Goal: Navigation & Orientation: Find specific page/section

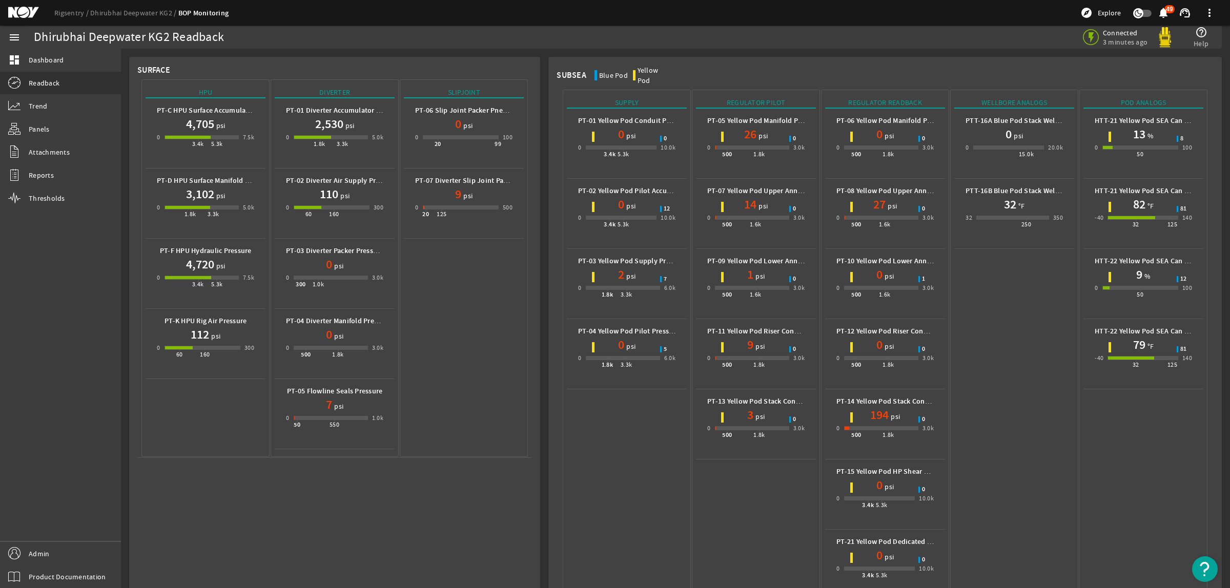
click at [15, 16] on mat-icon at bounding box center [31, 13] width 46 height 12
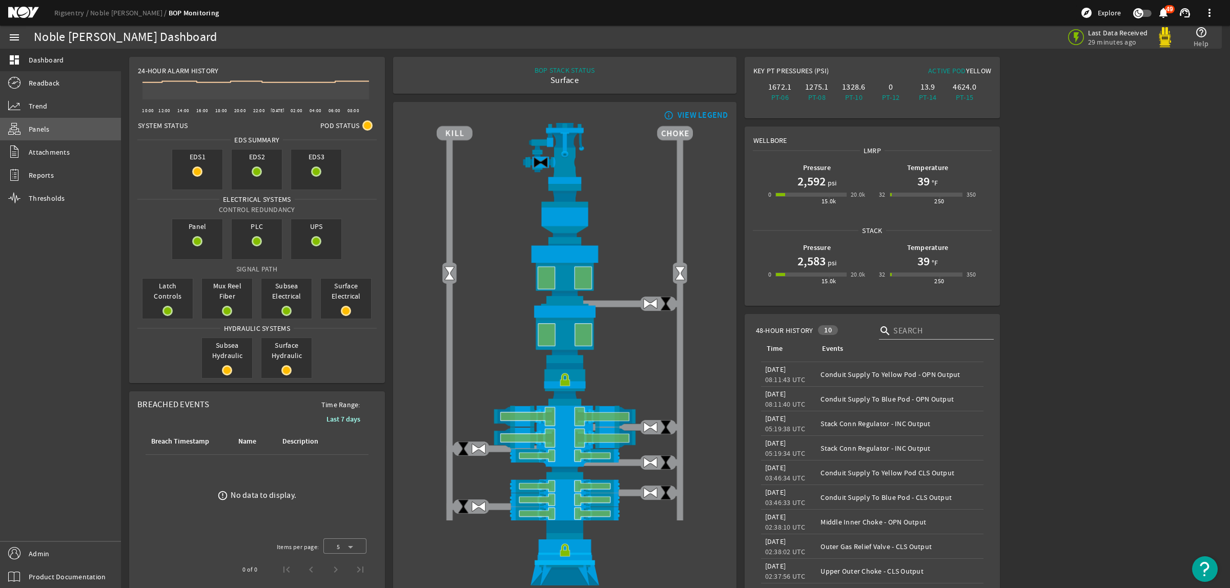
click at [42, 129] on span "Panels" at bounding box center [39, 129] width 21 height 10
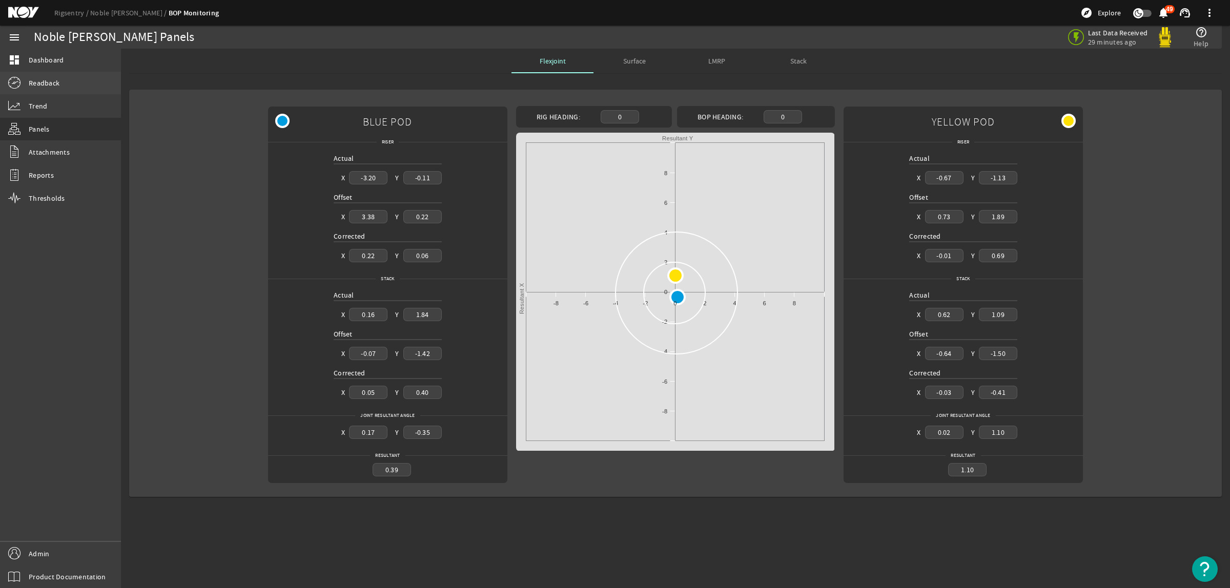
click at [64, 81] on link "Readback" at bounding box center [60, 83] width 121 height 23
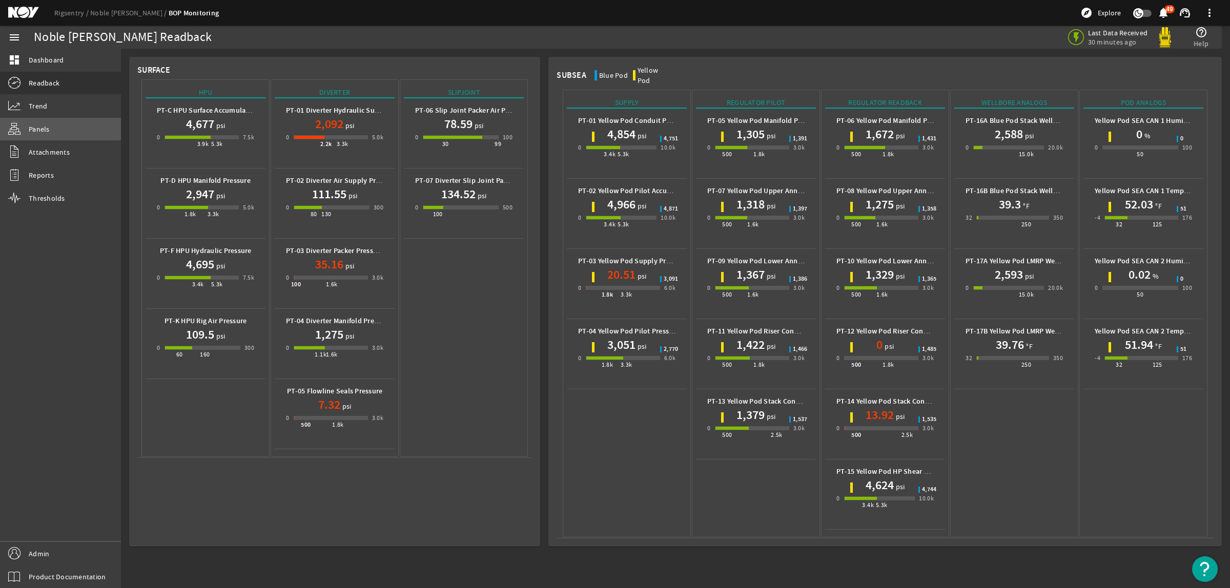
click at [52, 135] on link "Panels" at bounding box center [60, 129] width 121 height 23
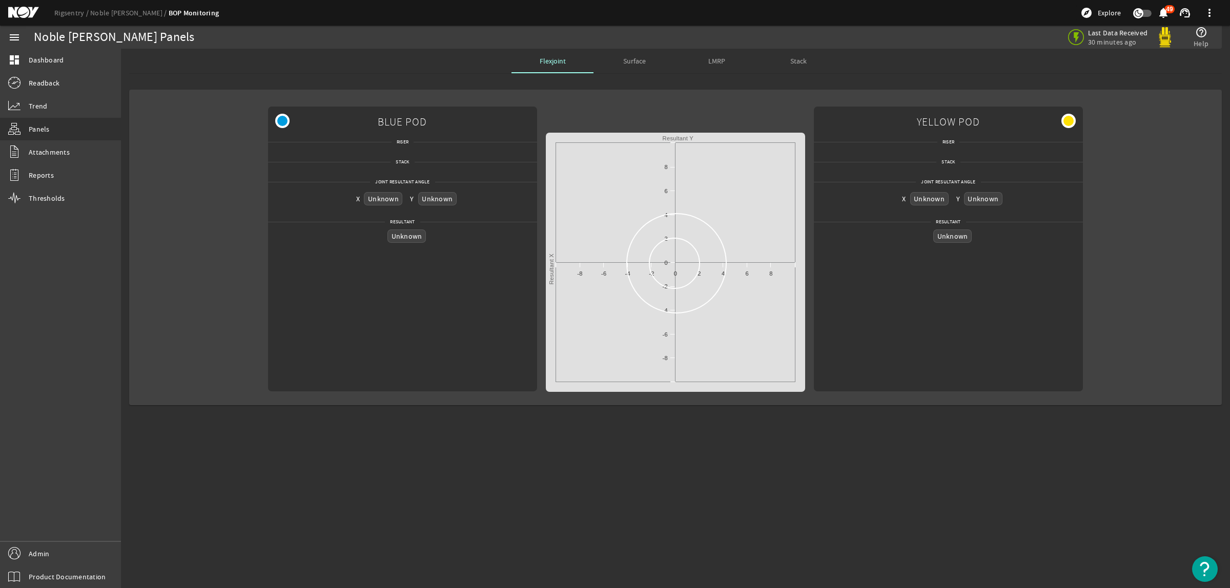
click at [709, 60] on span "LMRP" at bounding box center [716, 60] width 17 height 7
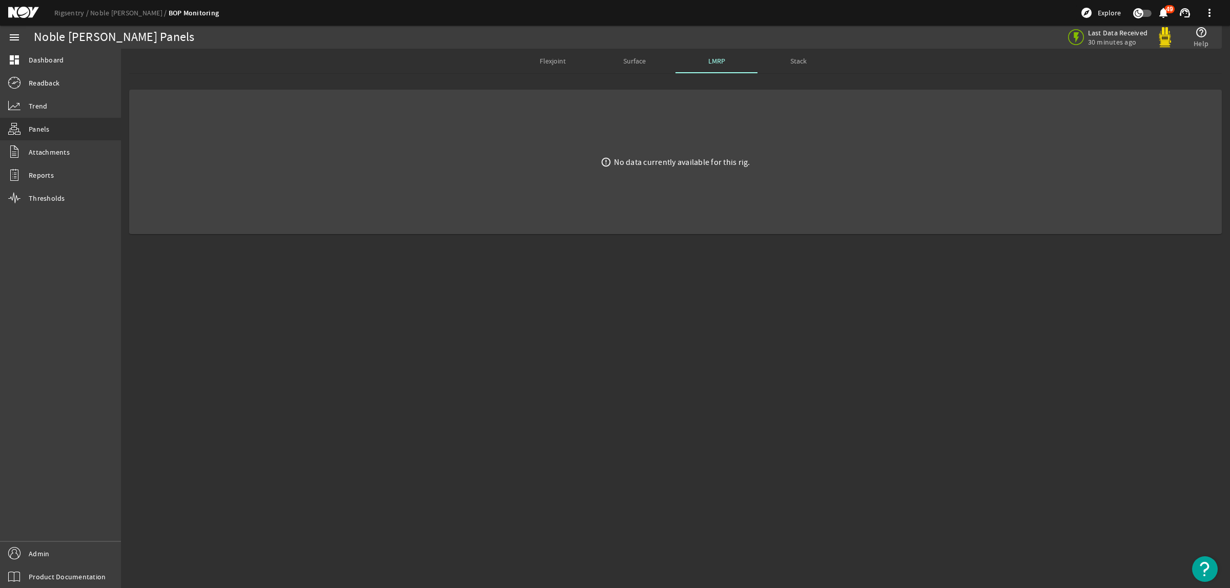
click at [790, 62] on span "Stack" at bounding box center [798, 60] width 16 height 7
click at [57, 85] on span "Readback" at bounding box center [44, 83] width 31 height 10
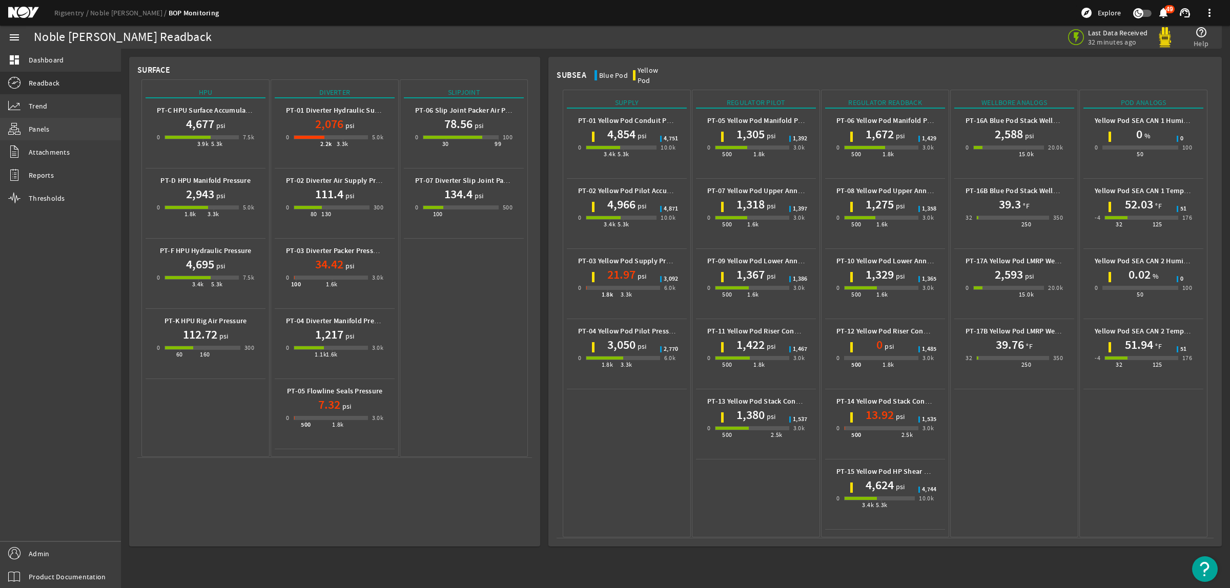
click at [56, 126] on link "Panels" at bounding box center [60, 129] width 121 height 23
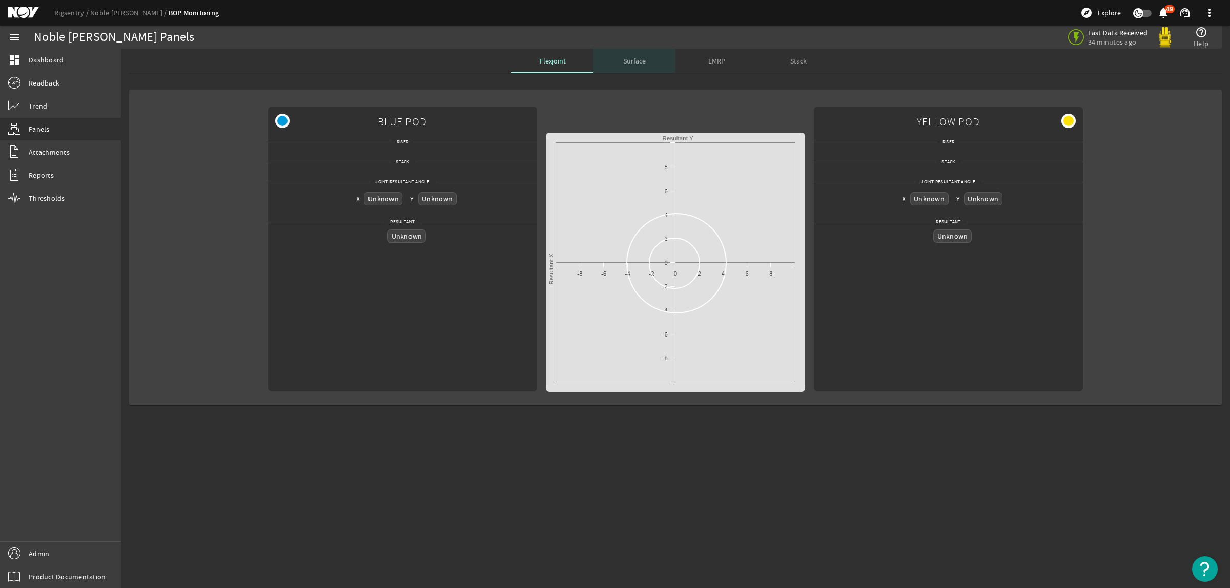
click at [639, 62] on span "Surface" at bounding box center [634, 60] width 23 height 7
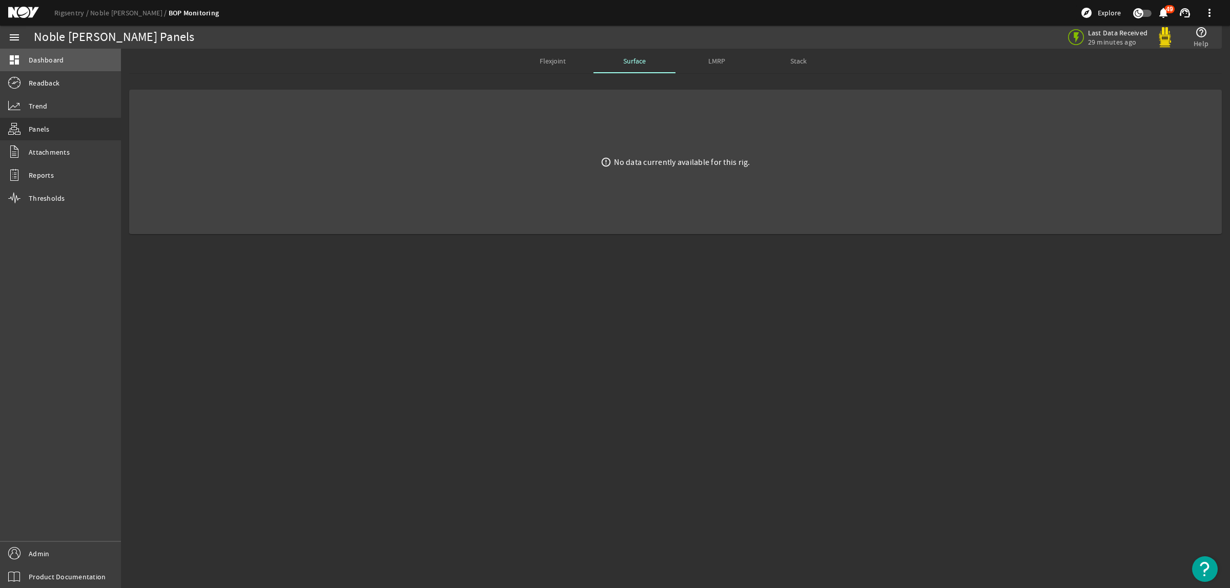
click at [54, 62] on span "Dashboard" at bounding box center [46, 60] width 35 height 10
